Goal: Task Accomplishment & Management: Use online tool/utility

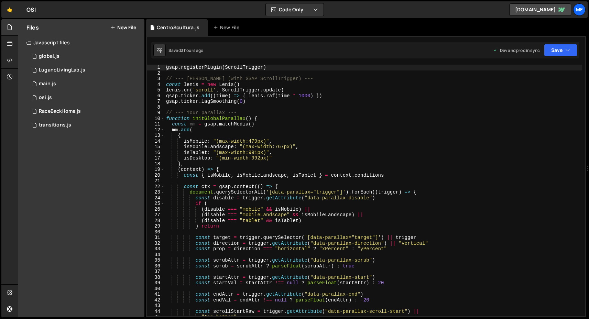
click at [274, 176] on div "gsap . registerPlugin ( ScrollTrigger ) // --- [PERSON_NAME] (with GSAP ScrollT…" at bounding box center [374, 196] width 418 height 263
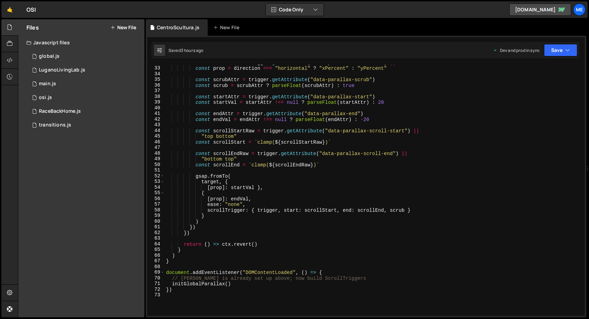
scroll to position [139, 0]
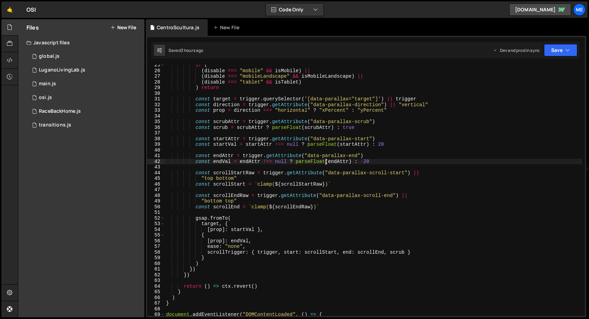
click at [325, 163] on div "if ( ( disable === "mobile" && isMobile ) || ( disable === "mobileLandscape" &&…" at bounding box center [374, 193] width 418 height 263
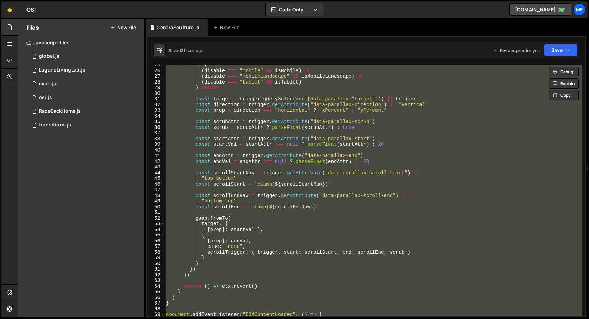
click at [273, 207] on div "if ( ( disable === "mobile" && isMobile ) || ( disable === "mobileLandscape" &&…" at bounding box center [374, 190] width 418 height 251
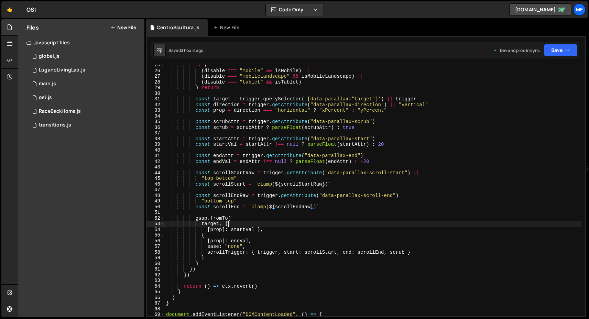
click at [281, 226] on div "if ( ( disable === "mobile" && isMobile ) || ( disable === "mobileLandscape" &&…" at bounding box center [374, 193] width 418 height 263
type textarea "})"
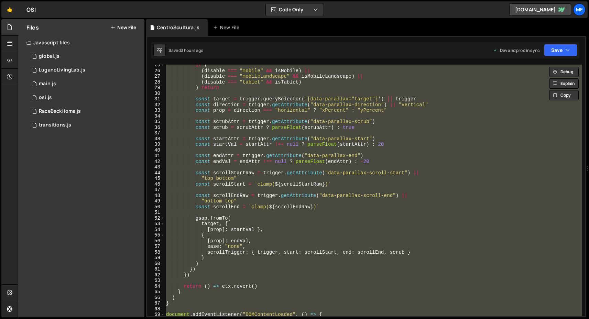
paste textarea
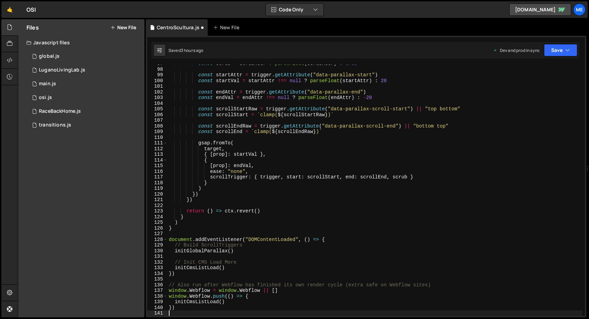
scroll to position [549, 0]
click at [570, 49] on icon "button" at bounding box center [567, 50] width 5 height 7
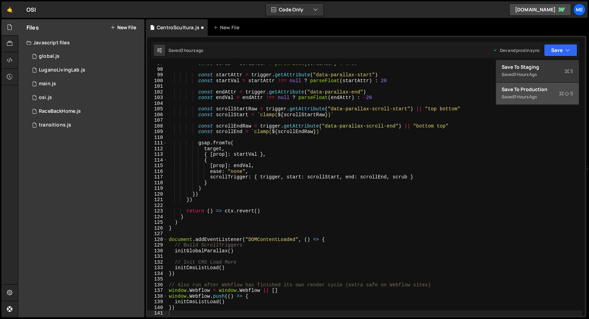
click at [547, 94] on div "Saved 3 hours ago" at bounding box center [538, 97] width 72 height 8
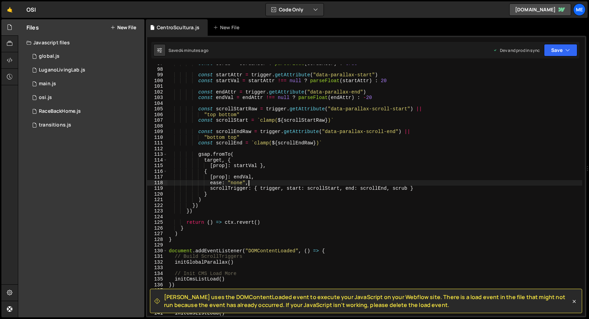
click at [281, 183] on div "const scrub = scrubAttr ? parseFloat ( scrubAttr ) : true const startAttr = tri…" at bounding box center [374, 192] width 415 height 263
type textarea "})"
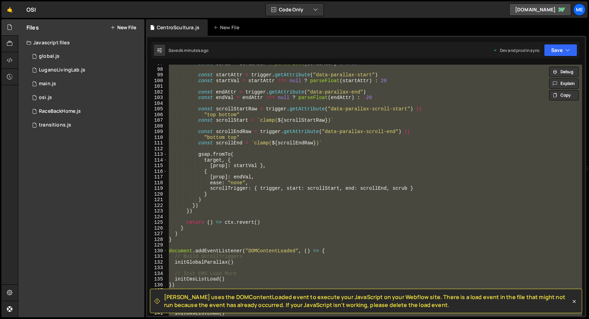
paste textarea
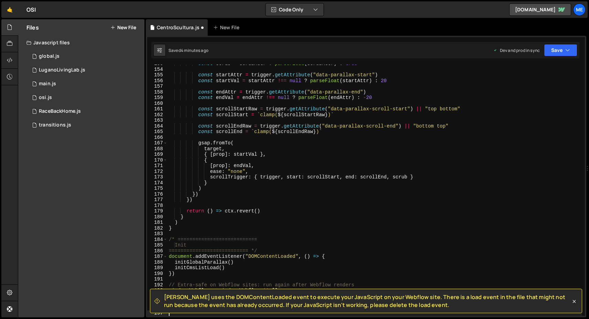
scroll to position [866, 0]
click at [559, 49] on button "Save" at bounding box center [560, 50] width 33 height 12
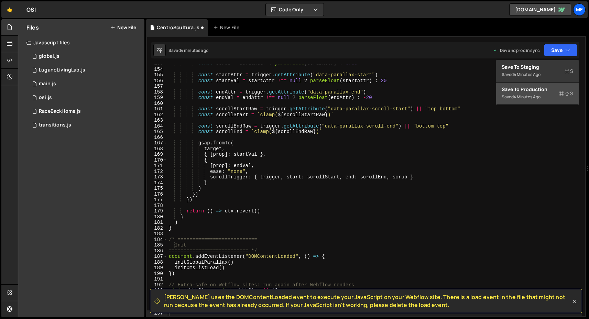
click at [530, 93] on div "Saved 4 minutes ago" at bounding box center [538, 97] width 72 height 8
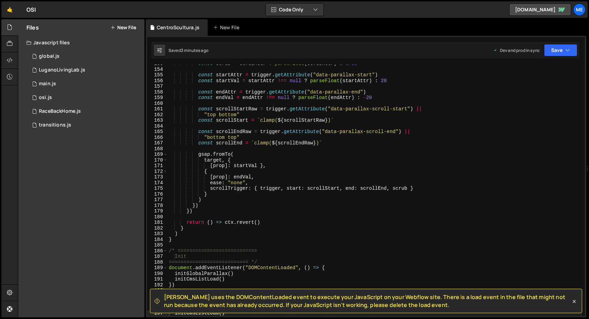
click at [253, 220] on div "const scrub = scrubAttr ? parseFloat ( scrubAttr ) : true const startAttr = tri…" at bounding box center [374, 192] width 415 height 263
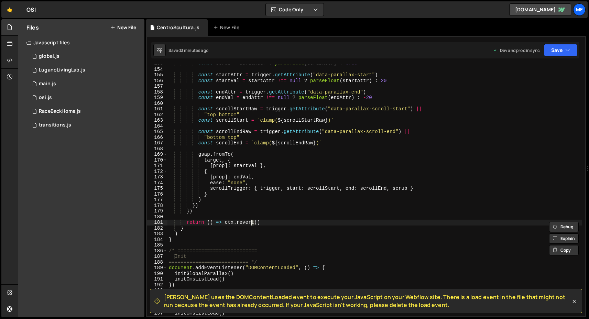
type textarea "})"
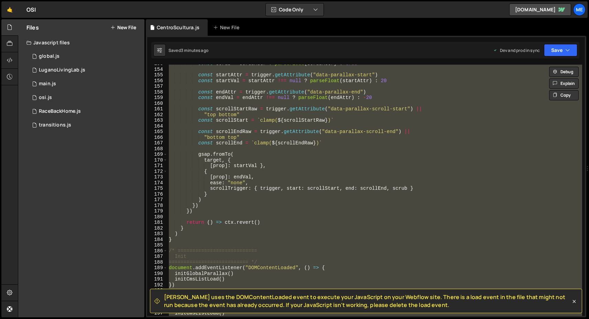
paste textarea
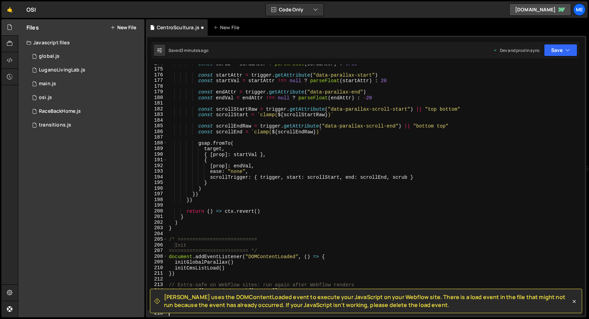
scroll to position [986, 0]
click at [560, 51] on button "Save" at bounding box center [560, 50] width 33 height 12
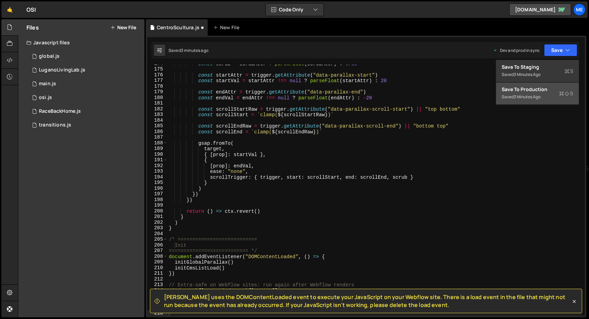
click at [527, 91] on div "Save to Production S" at bounding box center [538, 89] width 72 height 7
